Goal: Information Seeking & Learning: Learn about a topic

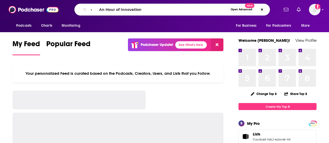
click at [145, 9] on input "• An Hour of Innovation" at bounding box center [159, 9] width 140 height 8
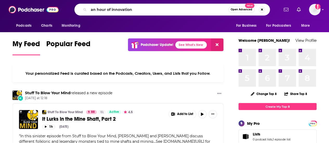
type input "an hour of innovation"
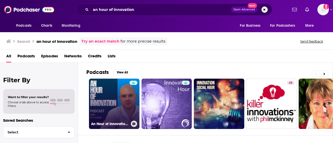
click at [120, 94] on link "An Hour of Innovation with Vit Lyoshin" at bounding box center [114, 104] width 50 height 50
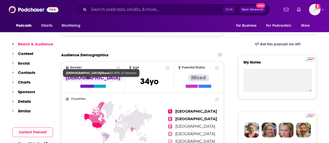
scroll to position [26, 0]
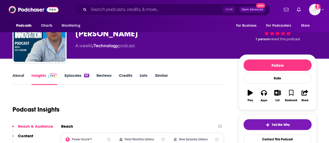
click at [80, 74] on link "Episodes 88" at bounding box center [77, 79] width 25 height 12
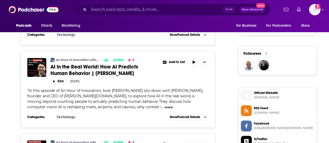
scroll to position [390, 0]
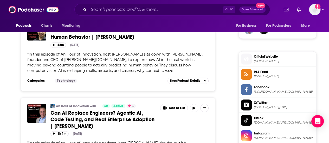
click at [144, 74] on div "" In this episode of An Hour of Innovation, host Vit Lyoshin sits down with Gal…" at bounding box center [117, 63] width 181 height 22
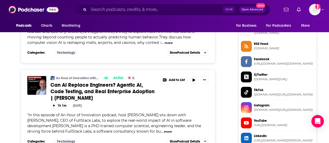
scroll to position [520, 0]
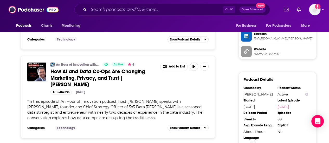
drag, startPoint x: 117, startPoint y: 4, endPoint x: 117, endPoint y: 7, distance: 3.1
click at [117, 4] on div "Ctrl K Open Advanced New" at bounding box center [172, 10] width 196 height 12
click at [117, 9] on input "Search podcasts, credits, & more..." at bounding box center [156, 9] width 134 height 8
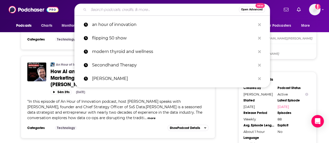
paste input "• Awesome Future"
type input "• Awesome Future"
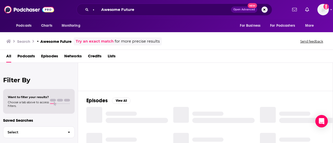
scroll to position [78, 0]
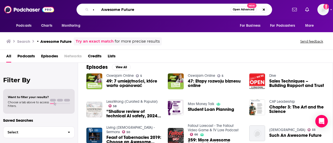
click at [148, 13] on input "• Awesome Future" at bounding box center [161, 9] width 140 height 8
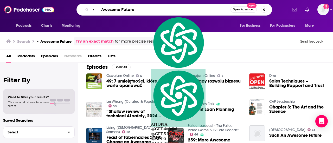
paste input "Nathan C Bowser"
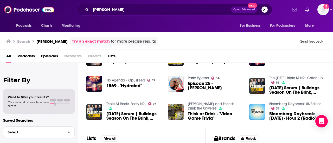
scroll to position [152, 0]
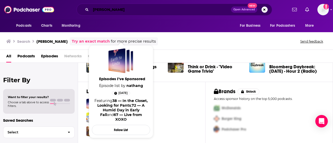
click at [110, 10] on input "Nathan C Bowser" at bounding box center [161, 9] width 140 height 8
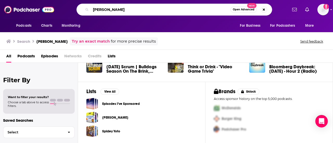
click at [109, 9] on input "Nathan C Bowser" at bounding box center [161, 9] width 140 height 8
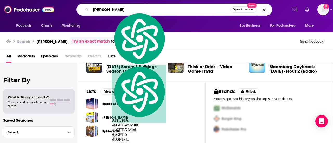
click at [109, 9] on input "Nathan C Bowser" at bounding box center [161, 9] width 140 height 8
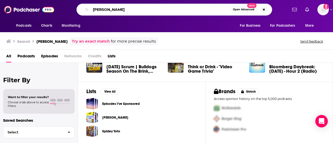
click at [108, 9] on input "Nathan C Bowser" at bounding box center [161, 9] width 140 height 8
type input "[PERSON_NAME]"
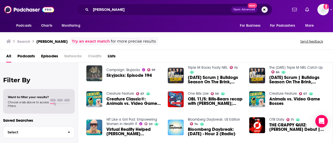
scroll to position [78, 0]
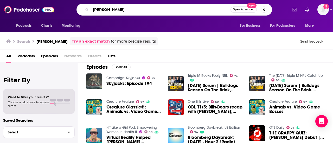
click at [133, 9] on input "[PERSON_NAME]" at bounding box center [161, 9] width 140 height 8
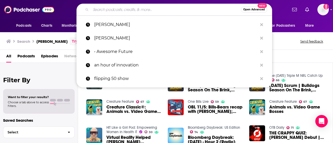
drag, startPoint x: 95, startPoint y: 53, endPoint x: 102, endPoint y: 56, distance: 7.8
click at [95, 53] on p "• Awesome Future" at bounding box center [175, 52] width 163 height 14
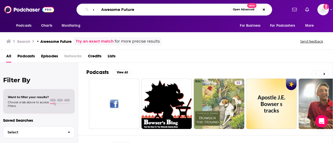
drag, startPoint x: 97, startPoint y: 9, endPoint x: 90, endPoint y: 8, distance: 6.8
click at [90, 8] on div "• Awesome Future Open Advanced New" at bounding box center [174, 10] width 196 height 12
click at [153, 8] on input ""Awesome Future" at bounding box center [161, 9] width 140 height 8
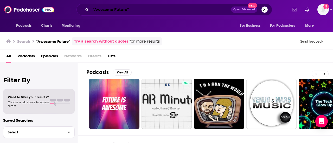
click at [123, 7] on input ""Awesome Future"" at bounding box center [161, 9] width 140 height 8
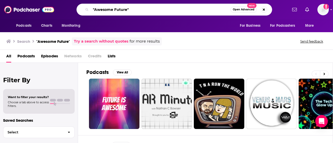
click at [123, 7] on input ""Awesome Future"" at bounding box center [161, 9] width 140 height 8
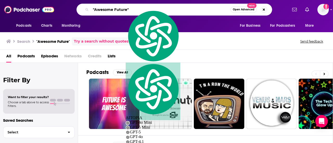
click at [123, 7] on input ""Awesome Future"" at bounding box center [161, 9] width 140 height 8
paste input "Nathan C Bowser"
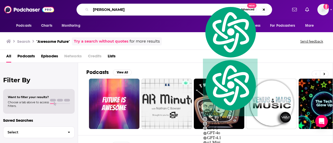
paste input "The Tech Glow Up"
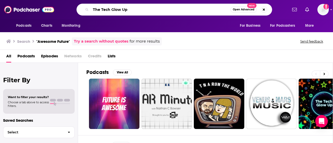
type input "The Tech Glow Up"
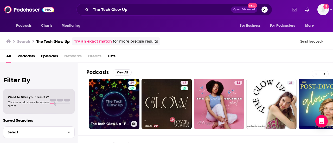
click at [119, 109] on link "29 The Tech Glow Up - Fabulous conversations with innovative minds." at bounding box center [114, 104] width 50 height 50
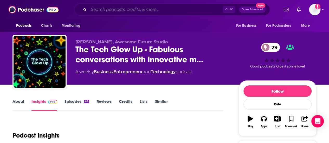
click at [123, 8] on input "Search podcasts, credits, & more..." at bounding box center [156, 9] width 134 height 8
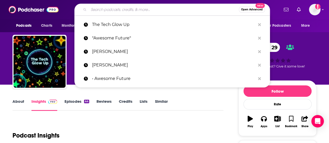
paste input "• Beyond Clinical Walls"
type input "• Beyond Clinical Walls"
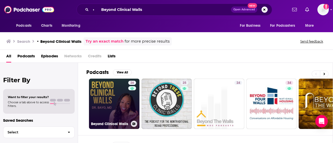
click at [118, 98] on link "26 Beyond Clinical Walls" at bounding box center [114, 104] width 50 height 50
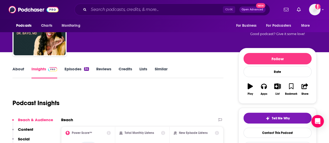
scroll to position [26, 0]
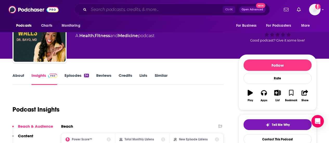
click at [138, 11] on input "Search podcasts, credits, & more..." at bounding box center [156, 9] width 134 height 8
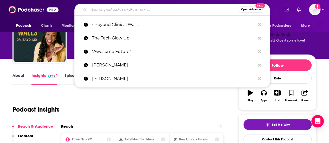
paste input "• Bright Spots Ventures"
type input "• Bright Spots Ventures"
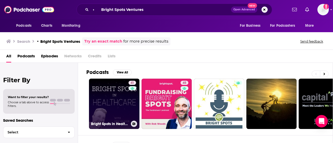
click at [112, 97] on link "41 Bright Spots in Healthcare" at bounding box center [114, 104] width 50 height 50
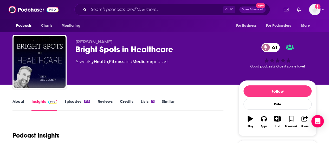
click at [17, 106] on link "About" at bounding box center [18, 105] width 12 height 12
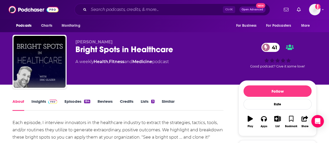
click at [76, 106] on link "Episodes 184" at bounding box center [78, 105] width 26 height 12
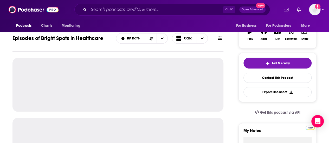
scroll to position [104, 0]
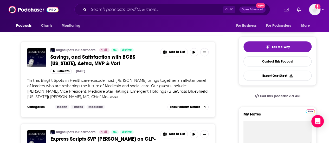
click at [90, 99] on span "In this Bright Spots in Healthcare episode, host Eric Glazer brings together an…" at bounding box center [117, 88] width 180 height 21
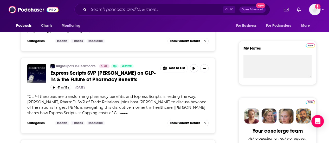
scroll to position [182, 0]
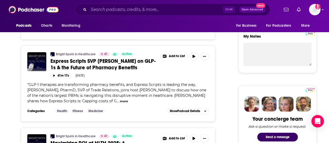
click at [86, 101] on span "GLP-1 therapies are transforming pharmacy benefits, and Express Scripts is lead…" at bounding box center [116, 92] width 179 height 21
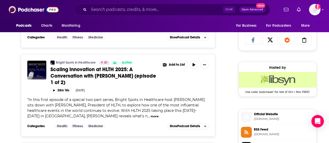
scroll to position [364, 0]
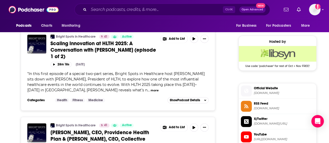
click at [130, 93] on span "In this first episode of a special two-part series, Bright Spots in Healthcare …" at bounding box center [115, 82] width 177 height 21
click at [99, 93] on span "In this first episode of a special two-part series, Bright Spots in Healthcare …" at bounding box center [115, 82] width 177 height 21
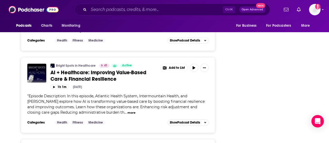
scroll to position [1184, 0]
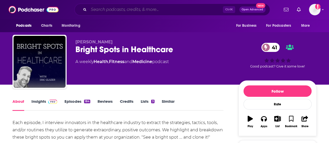
click at [110, 9] on input "Search podcasts, credits, & more..." at bounding box center [156, 9] width 134 height 8
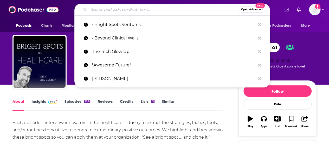
paste input "[PERSON_NAME]"
type input "[PERSON_NAME]"
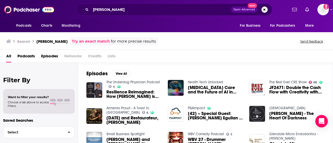
scroll to position [47, 0]
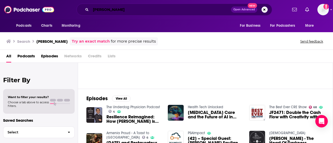
click at [143, 9] on input "[PERSON_NAME]" at bounding box center [161, 9] width 140 height 8
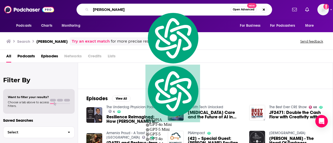
paste input "• Delta: HealthTech Innovators"
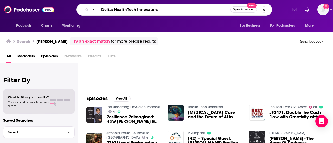
drag, startPoint x: 97, startPoint y: 9, endPoint x: 87, endPoint y: 9, distance: 9.6
click at [87, 9] on div "• Delta: HealthTech Innovators Open Advanced New" at bounding box center [174, 10] width 196 height 12
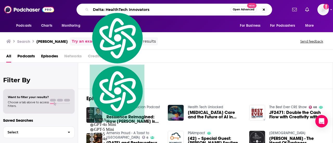
type input "Delta: HealthTech Innovators"
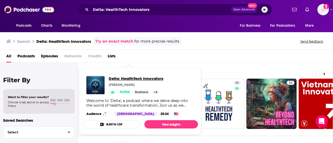
click at [136, 79] on span "Delta: HealthTech Innovators" at bounding box center [136, 78] width 55 height 5
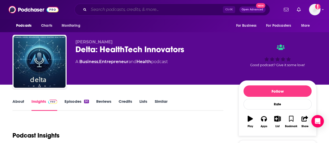
click at [146, 11] on input "Search podcasts, credits, & more..." at bounding box center [156, 9] width 134 height 8
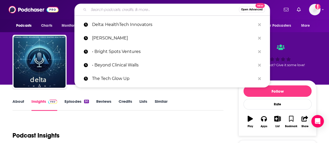
paste input "• Digital Health Heavyweights"
type input "• Digital Health Heavyweights"
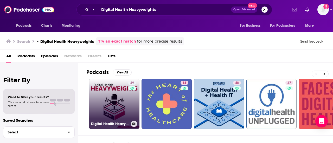
click at [97, 113] on link "29 Digital Health Heavyweights" at bounding box center [114, 104] width 50 height 50
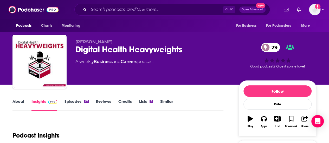
click at [79, 103] on link "Episodes 97" at bounding box center [77, 105] width 24 height 12
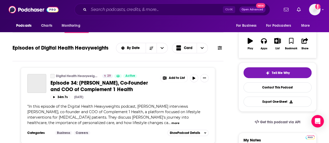
scroll to position [130, 0]
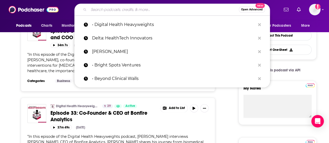
click at [99, 7] on input "Search podcasts, credits, & more..." at bounding box center [164, 9] width 150 height 8
paste input "• Digital Health Heavyweights"
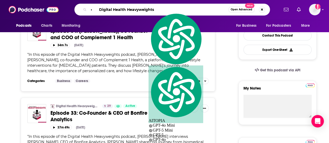
paste input "Inside Out"
type input "• Digital Health Inside Out"
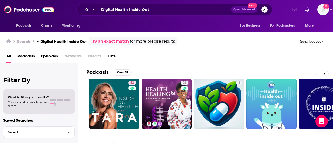
click at [212, 61] on div "All Podcasts Episodes Networks Credits Lists" at bounding box center [167, 57] width 323 height 11
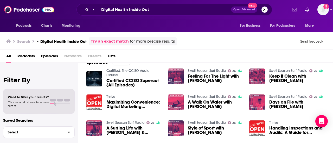
scroll to position [26, 0]
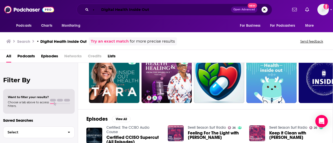
click at [140, 10] on input "• Digital Health Inside Out" at bounding box center [161, 9] width 140 height 8
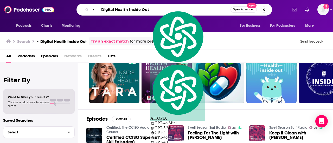
paste input "Talks"
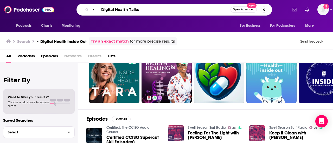
type input "• Digital Health Talks"
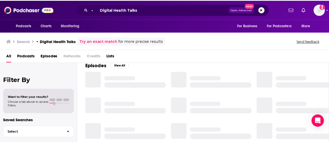
scroll to position [26, 0]
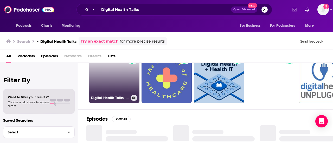
click at [121, 78] on link "44 Digital Health Talks - Changemakers Focused on Fixing Healthcare" at bounding box center [114, 78] width 50 height 50
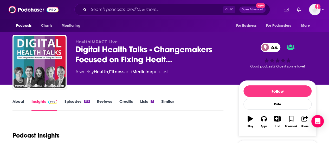
click at [72, 107] on link "Episodes 175" at bounding box center [77, 105] width 25 height 12
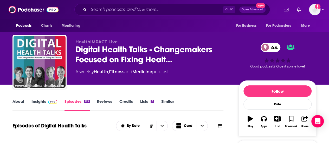
click at [16, 104] on link "About" at bounding box center [18, 105] width 12 height 12
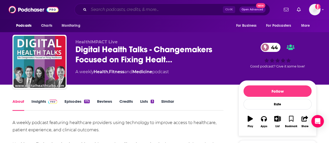
click at [152, 10] on input "Search podcasts, credits, & more..." at bounding box center [156, 9] width 134 height 8
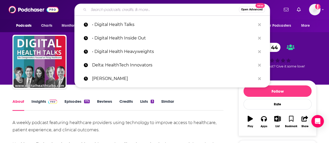
paste input "• Digital Health [DATE]"
type input "• Digital Health [DATE]"
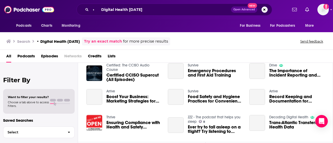
scroll to position [104, 0]
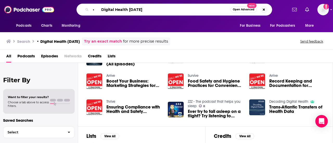
click at [115, 7] on input "• Digital Health [DATE]" at bounding box center [161, 9] width 140 height 8
click at [116, 8] on input "• Digital Health [DATE]" at bounding box center [161, 9] width 140 height 8
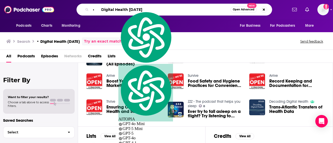
click at [96, 11] on input "• Digital Health [DATE]" at bounding box center [161, 9] width 140 height 8
click at [97, 11] on input "• Digital Health [DATE]" at bounding box center [161, 9] width 140 height 8
click at [97, 10] on input "• Digital Health [DATE]" at bounding box center [161, 9] width 140 height 8
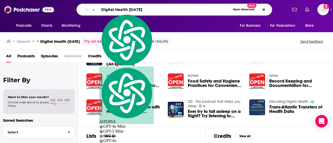
click at [97, 10] on input "• Digital Health [DATE]" at bounding box center [161, 9] width 140 height 8
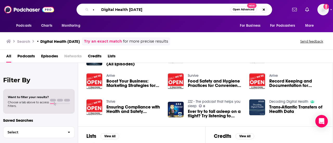
drag, startPoint x: 97, startPoint y: 10, endPoint x: 95, endPoint y: 9, distance: 3.0
click at [95, 9] on input "• Digital Health [DATE]" at bounding box center [161, 9] width 140 height 8
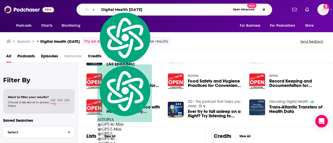
paste input "Fempower Health Podcast"
type input "• Fempower Health Podcast"
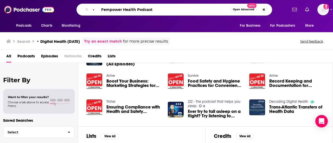
click at [157, 11] on input "• Fempower Health Podcast" at bounding box center [161, 9] width 140 height 8
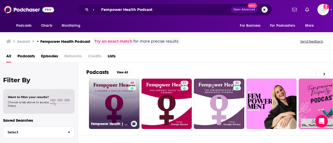
click at [115, 100] on link "46 Fempower Health | A Women's Health Podcast" at bounding box center [114, 104] width 50 height 50
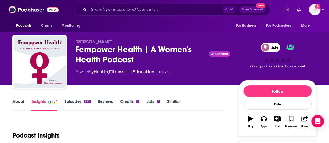
click at [77, 101] on link "Episodes 258" at bounding box center [78, 105] width 26 height 12
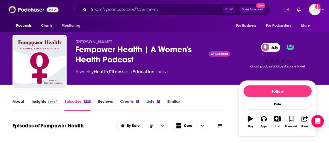
click at [104, 52] on div "Fempower Health | A Women's Health Podcast Claimed 46" at bounding box center [152, 54] width 155 height 20
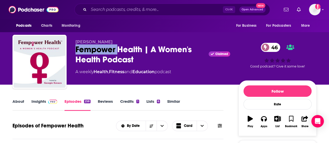
click at [104, 52] on div "Fempower Health | A Women's Health Podcast Claimed 46" at bounding box center [152, 54] width 155 height 20
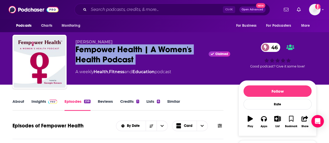
click at [104, 52] on div "Fempower Health | A Women's Health Podcast Claimed 46" at bounding box center [152, 54] width 155 height 20
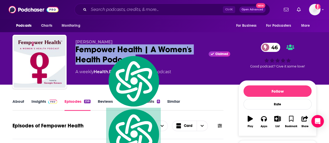
copy div "Fempower Health | A Women's Health Podcast"
click at [36, 103] on link "Insights" at bounding box center [44, 105] width 26 height 12
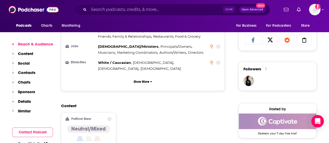
scroll to position [468, 0]
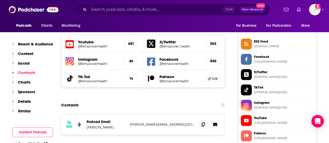
click at [95, 125] on p "[PERSON_NAME]" at bounding box center [106, 127] width 39 height 4
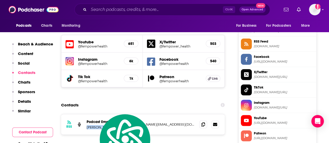
copy p "[PERSON_NAME]"
drag, startPoint x: 201, startPoint y: 106, endPoint x: 198, endPoint y: 101, distance: 5.6
click at [201, 121] on span at bounding box center [203, 125] width 8 height 8
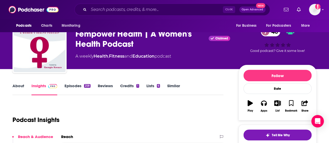
scroll to position [0, 0]
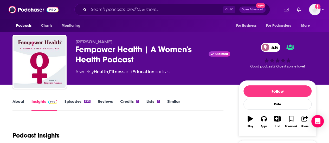
click at [14, 100] on link "About" at bounding box center [18, 105] width 12 height 12
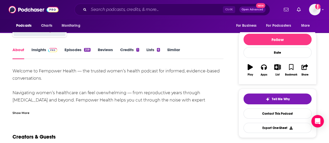
scroll to position [104, 0]
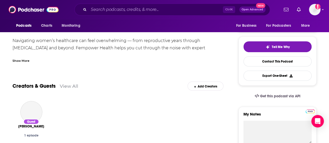
click at [26, 61] on div "Show More" at bounding box center [20, 60] width 17 height 5
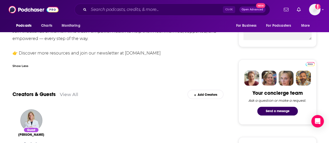
scroll to position [130, 0]
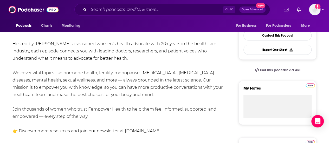
click at [109, 105] on div "Welcome to Fempower Health — the trusted women’s health podcast for informed, e…" at bounding box center [117, 62] width 211 height 146
click at [98, 119] on div "Welcome to Fempower Health — the trusted women’s health podcast for informed, e…" at bounding box center [117, 62] width 211 height 146
click at [81, 84] on div "Welcome to Fempower Health — the trusted women’s health podcast for informed, e…" at bounding box center [117, 62] width 211 height 146
click at [80, 85] on div "Welcome to Fempower Health — the trusted women’s health podcast for informed, e…" at bounding box center [117, 62] width 211 height 146
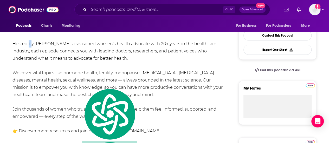
click at [28, 47] on div "Welcome to Fempower Health — the trusted women’s health podcast for informed, e…" at bounding box center [117, 62] width 211 height 146
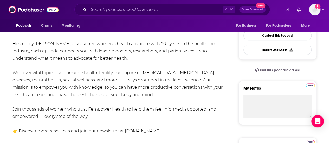
click at [14, 40] on div "Welcome to Fempower Health — the trusted women’s health podcast for informed, e…" at bounding box center [117, 62] width 211 height 146
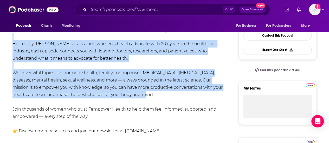
drag, startPoint x: 14, startPoint y: 40, endPoint x: 163, endPoint y: 97, distance: 160.5
click at [163, 97] on div "Welcome to Fempower Health — the trusted women’s health podcast for informed, e…" at bounding box center [117, 62] width 211 height 146
click at [128, 81] on div "Welcome to Fempower Health — the trusted women’s health podcast for informed, e…" at bounding box center [117, 62] width 211 height 146
click at [137, 95] on div "Welcome to Fempower Health — the trusted women’s health podcast for informed, e…" at bounding box center [117, 62] width 211 height 146
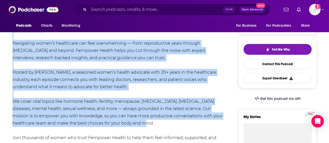
scroll to position [26, 0]
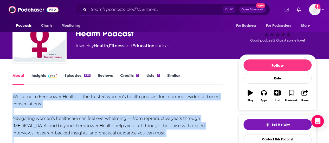
drag, startPoint x: 124, startPoint y: 95, endPoint x: 144, endPoint y: 94, distance: 19.6
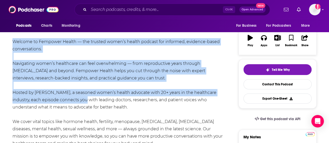
scroll to position [130, 0]
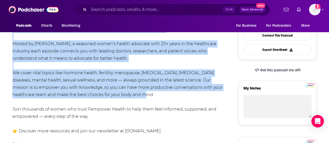
drag, startPoint x: 11, startPoint y: 96, endPoint x: 160, endPoint y: 93, distance: 149.1
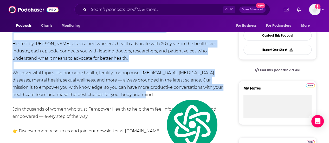
copy div "Welcome to Fempower Health — the trusted women’s health podcast for informed, e…"
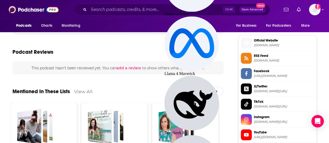
scroll to position [442, 0]
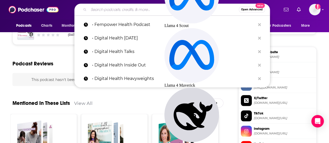
click at [142, 9] on input "Search podcasts, credits, & more..." at bounding box center [164, 9] width 150 height 8
paste input "• Future of Care"
type input "• Future of Care"
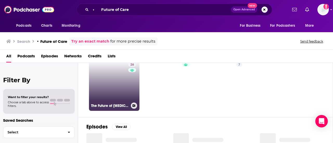
scroll to position [26, 0]
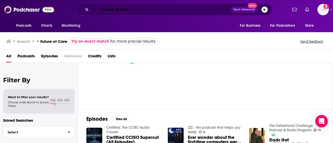
click at [110, 11] on input "• Future of Care" at bounding box center [161, 9] width 140 height 8
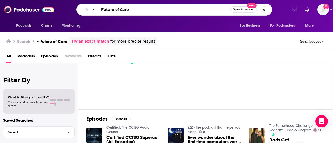
click at [110, 11] on input "• Future of Care" at bounding box center [161, 9] width 140 height 8
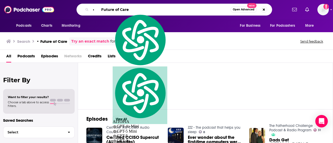
paste input "[PERSON_NAME]"
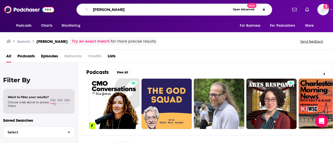
click at [145, 6] on input "[PERSON_NAME]" at bounding box center [161, 9] width 140 height 8
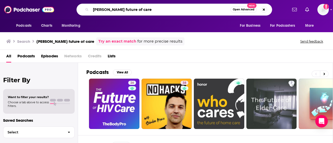
click at [153, 10] on input "[PERSON_NAME] future of care" at bounding box center [161, 9] width 140 height 8
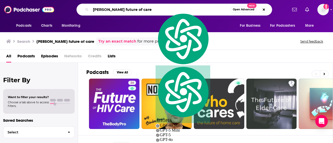
paste input "• Genetics for Healthcare"
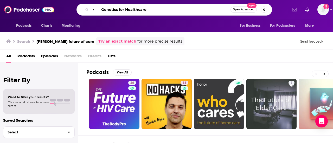
type input "• Genetics for Healthcare"
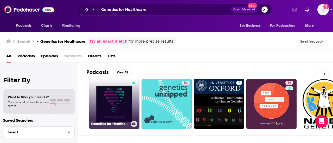
click at [124, 96] on link "Genetics for Healthcare" at bounding box center [114, 104] width 50 height 50
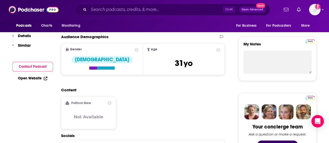
scroll to position [182, 0]
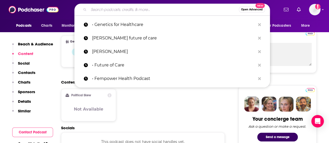
click at [126, 9] on input "Search podcasts, credits, & more..." at bounding box center [164, 9] width 150 height 8
paste input "[PERSON_NAME]"
type input "[PERSON_NAME]"
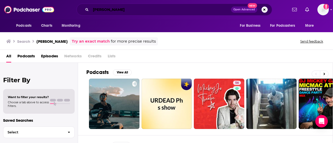
click at [119, 12] on input "[PERSON_NAME]" at bounding box center [161, 9] width 140 height 8
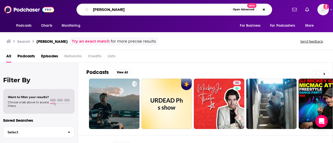
click at [119, 12] on input "[PERSON_NAME]" at bounding box center [161, 9] width 140 height 8
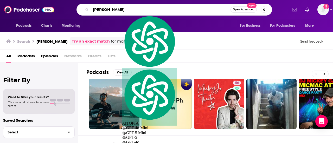
paste input "Halteres Presents"
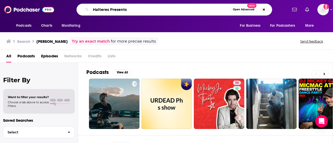
type input "Halteres Presents"
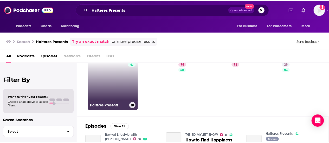
scroll to position [26, 0]
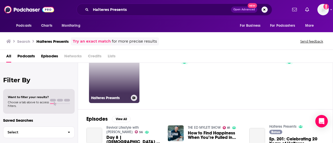
click at [96, 73] on link "Halteres Presents" at bounding box center [114, 78] width 50 height 50
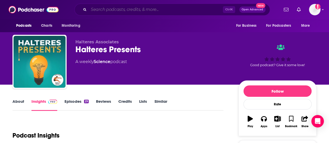
click at [117, 9] on input "Search podcasts, credits, & more..." at bounding box center [156, 9] width 134 height 8
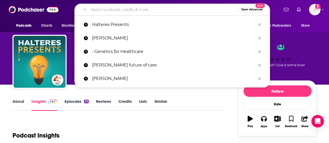
paste input "• Health Marketing Collective"
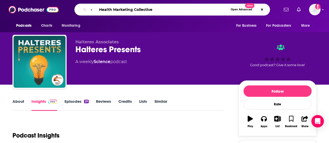
drag, startPoint x: 96, startPoint y: 9, endPoint x: 77, endPoint y: 9, distance: 18.7
click at [77, 9] on div "• Health Marketing Collective Open Advanced New" at bounding box center [172, 10] width 196 height 12
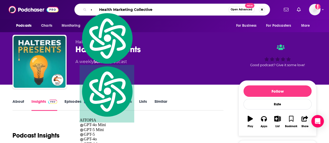
type input "Health Marketing Collective"
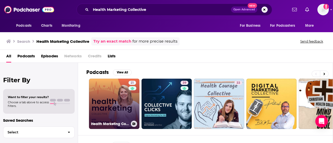
click at [108, 98] on link "21 Health Marketing Collective" at bounding box center [114, 104] width 50 height 50
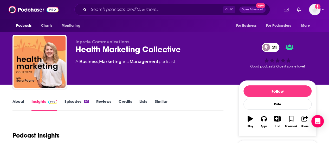
click at [73, 100] on link "Episodes 46" at bounding box center [77, 105] width 24 height 12
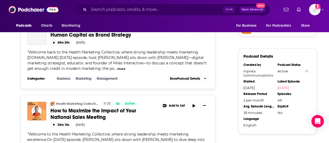
scroll to position [494, 0]
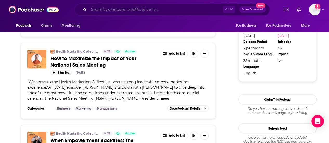
click at [105, 11] on input "Search podcasts, credits, & more..." at bounding box center [156, 9] width 134 height 8
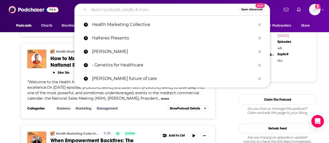
paste input "• Health Tech Talk Show"
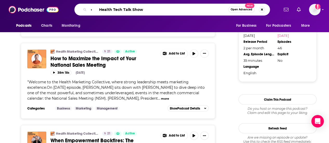
drag, startPoint x: 97, startPoint y: 10, endPoint x: 74, endPoint y: 10, distance: 23.2
click at [74, 10] on div "• Health Tech Talk Show Open Advanced New" at bounding box center [172, 10] width 196 height 12
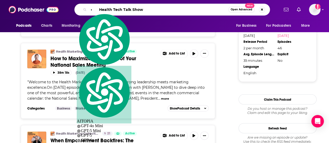
type input "Health Tech Talk Show"
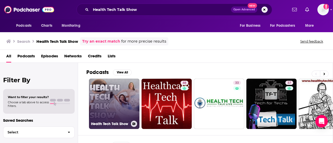
click at [110, 92] on link "Health Tech Talk Show" at bounding box center [114, 104] width 50 height 50
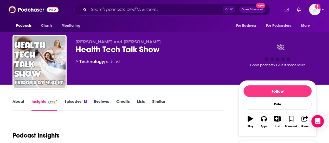
click at [76, 106] on link "Episodes 1" at bounding box center [76, 105] width 22 height 12
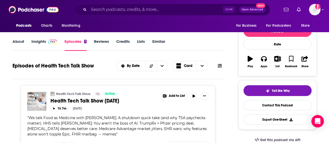
scroll to position [52, 0]
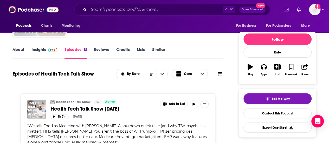
click at [47, 51] on span at bounding box center [51, 49] width 11 height 5
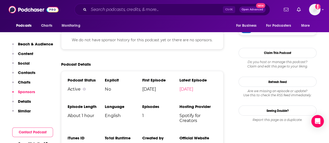
scroll to position [364, 0]
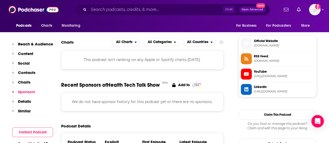
click at [252, 79] on span "YouTube [URL][DOMAIN_NAME]" at bounding box center [283, 74] width 62 height 10
drag, startPoint x: 277, startPoint y: 50, endPoint x: 271, endPoint y: 2, distance: 48.3
click at [277, 43] on span "Official Website" at bounding box center [284, 41] width 60 height 5
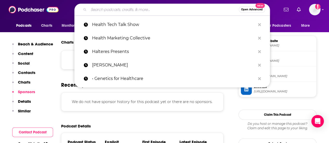
click at [108, 8] on input "Search podcasts, credits, & more..." at bounding box center [164, 9] width 150 height 8
paste input "• Healthcare Actually"
type input "• Healthcare Actually"
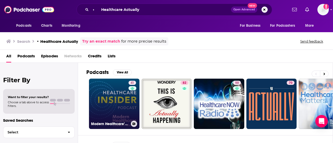
click at [113, 96] on link "41 Modern Healthcare’s Healthcare Insider Podcast" at bounding box center [114, 104] width 50 height 50
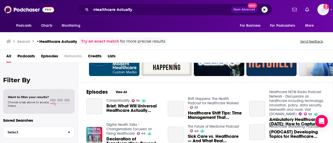
scroll to position [78, 0]
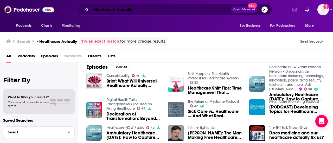
click at [165, 8] on input "•Healthcare Actually" at bounding box center [161, 9] width 140 height 8
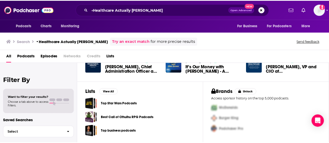
scroll to position [22, 0]
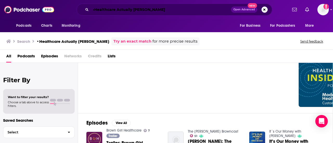
click at [128, 10] on input "•Healthcare Actually [PERSON_NAME]" at bounding box center [161, 9] width 140 height 8
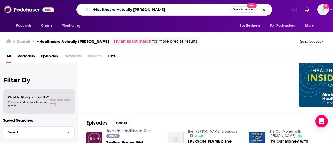
click at [133, 7] on input "•Healthcare Actually [PERSON_NAME]" at bounding box center [161, 9] width 140 height 8
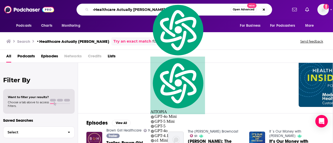
paste input "The Reverse Mullet Healthcare Podcast"
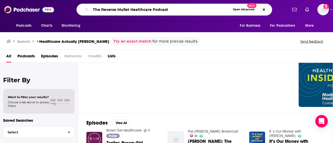
type input "The Reverse Mullet Healthcare Podcast"
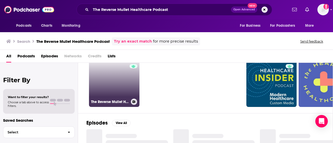
click at [128, 82] on link "7 The Reverse Mullet Healthcare Podcast" at bounding box center [114, 82] width 50 height 50
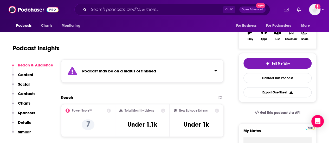
scroll to position [26, 0]
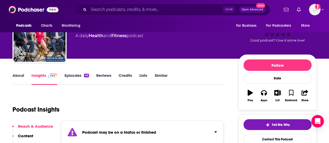
click at [77, 79] on link "Episodes 46" at bounding box center [77, 79] width 24 height 12
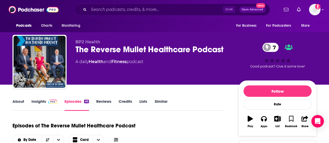
click at [85, 39] on div "BP2 Health The Reverse Mullet Healthcare Podcast 7 A daily Health and Fitness p…" at bounding box center [164, 63] width 304 height 56
click at [85, 42] on span "BP2 Health" at bounding box center [87, 42] width 25 height 5
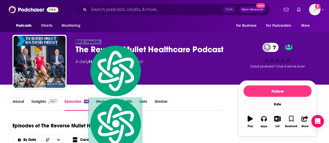
click at [85, 42] on span "BP2 Health" at bounding box center [87, 42] width 25 height 5
copy p "BP2 Health"
click at [112, 7] on input "Search podcasts, credits, & more..." at bounding box center [156, 9] width 134 height 8
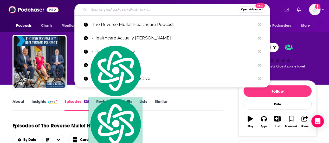
paste input "BP2 Health"
type input "BP2 Health"
